Goal: Task Accomplishment & Management: Manage account settings

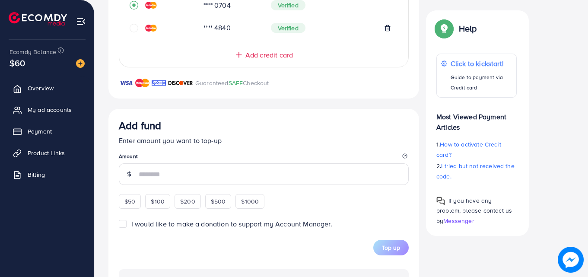
scroll to position [136, 0]
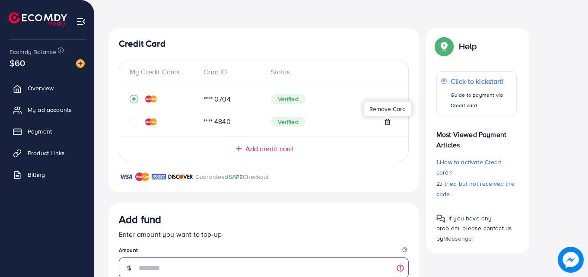
click at [389, 121] on icon at bounding box center [387, 121] width 7 height 7
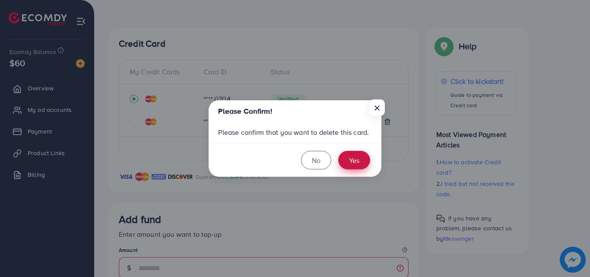
click at [359, 166] on button "Yes" at bounding box center [354, 160] width 32 height 19
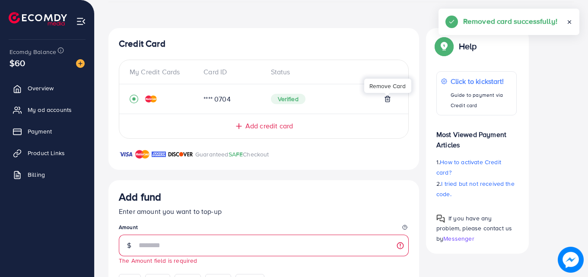
click at [383, 100] on div "Verified" at bounding box center [331, 99] width 121 height 10
click at [386, 99] on icon at bounding box center [388, 99] width 4 height 6
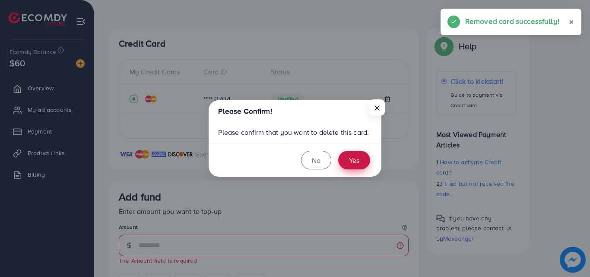
click at [354, 163] on button "Yes" at bounding box center [354, 160] width 32 height 19
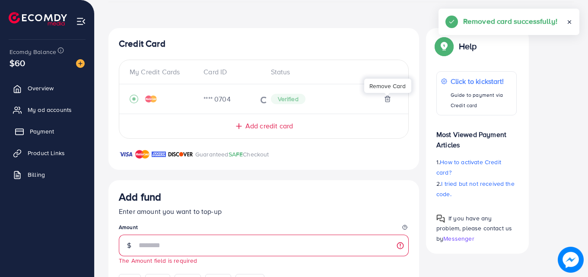
scroll to position [127, 0]
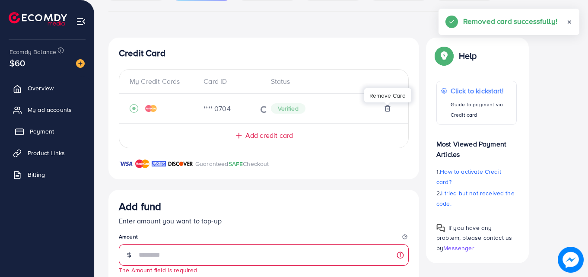
click at [41, 131] on span "Payment" at bounding box center [42, 131] width 24 height 9
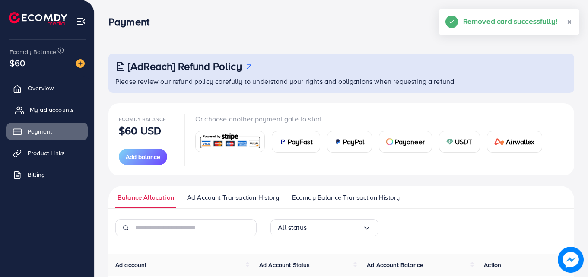
click at [47, 113] on span "My ad accounts" at bounding box center [52, 109] width 44 height 9
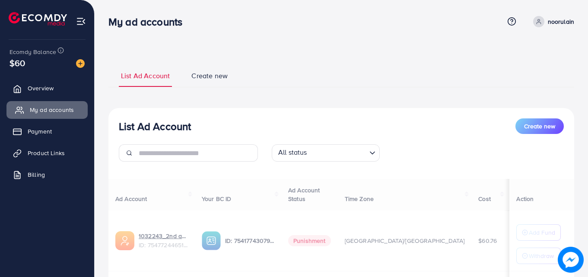
click at [124, 147] on div at bounding box center [129, 152] width 20 height 17
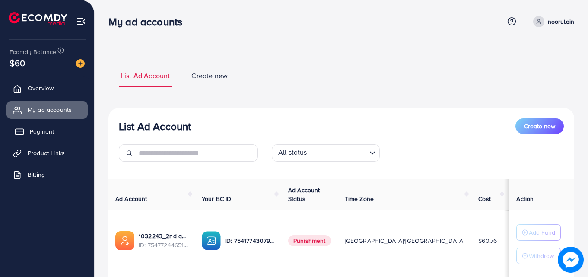
click at [46, 127] on link "Payment" at bounding box center [46, 131] width 81 height 17
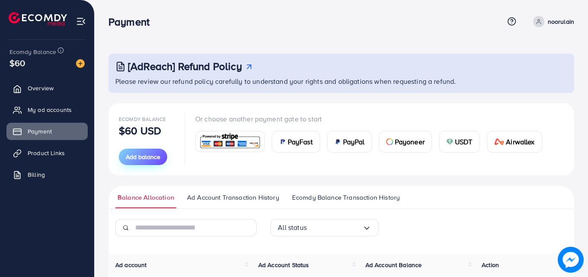
click at [150, 151] on button "Add balance" at bounding box center [143, 157] width 48 height 16
